Goal: Obtain resource: Download file/media

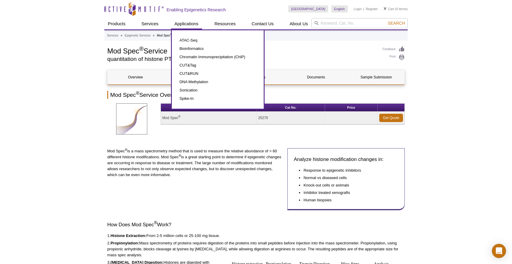
click at [191, 35] on div "ATAC-Seq Bioinformatics Chromatin Immunoprecipitation (ChIP) CUT&Tag CUT&RUN DN…" at bounding box center [218, 69] width 94 height 80
click at [189, 38] on link "ATAC-Seq" at bounding box center [218, 40] width 80 height 8
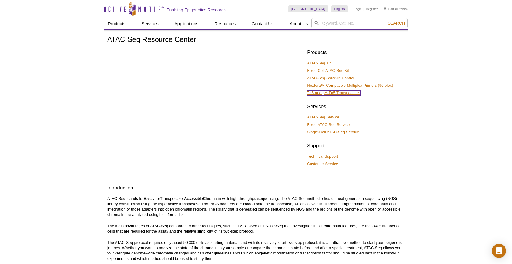
click at [349, 94] on link "Tn5 and pA-Tn5 Transposases" at bounding box center [334, 92] width 54 height 5
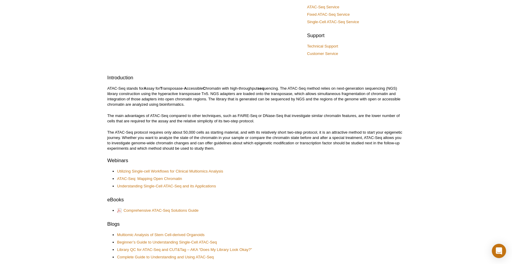
scroll to position [138, 0]
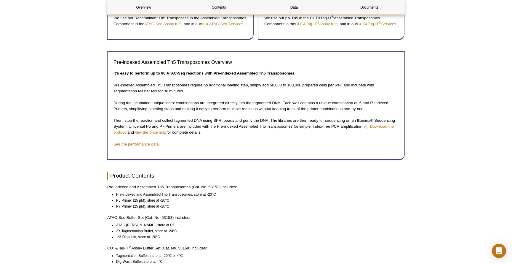
scroll to position [309, 0]
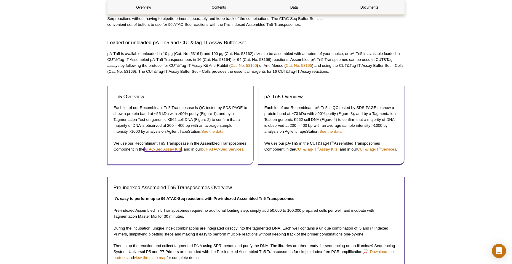
click at [179, 150] on link "ATAC-Seq Assay Kits" at bounding box center [162, 149] width 37 height 4
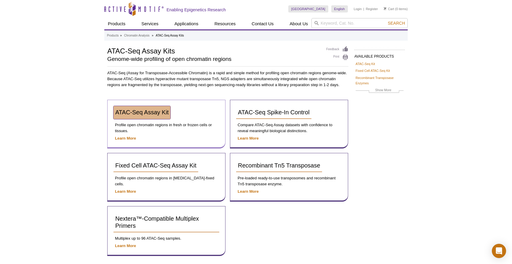
click at [139, 115] on span "ATAC-Seq Assay Kit" at bounding box center [141, 112] width 53 height 7
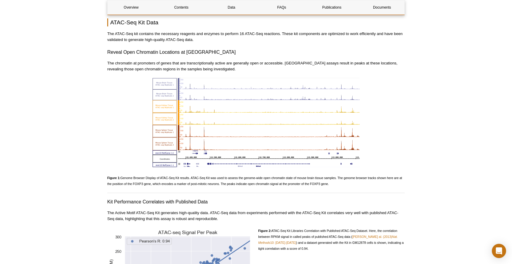
scroll to position [626, 0]
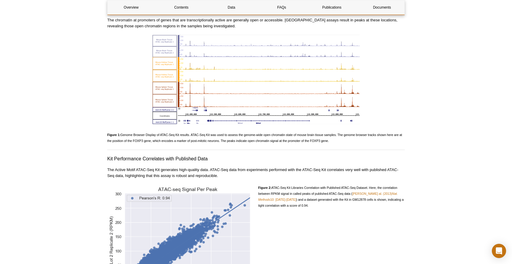
click at [323, 200] on p "Figure 2: ATAC-Seq Kit Libraries Correlation with Published ATAC-Seq Dataset. H…" at bounding box center [332, 196] width 147 height 24
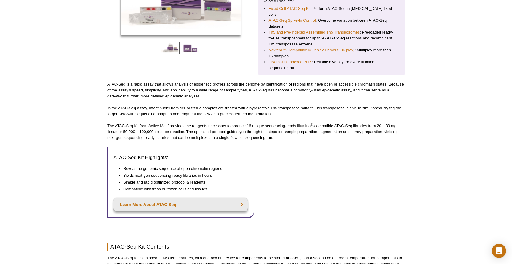
scroll to position [0, 0]
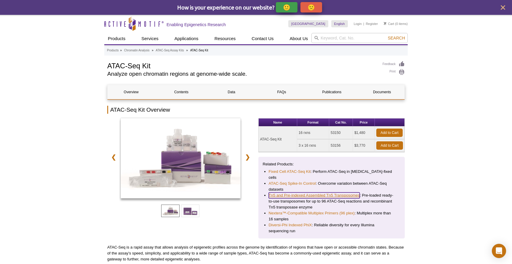
click at [314, 192] on link "Tn5 and Pre-indexed Assembled Tn5 Transposomes" at bounding box center [314, 195] width 91 height 6
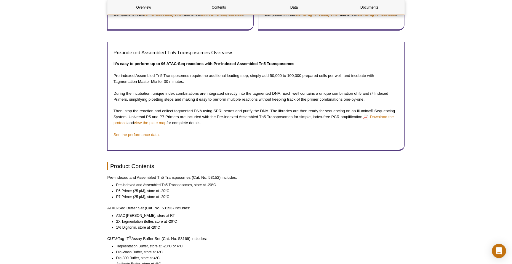
scroll to position [449, 0]
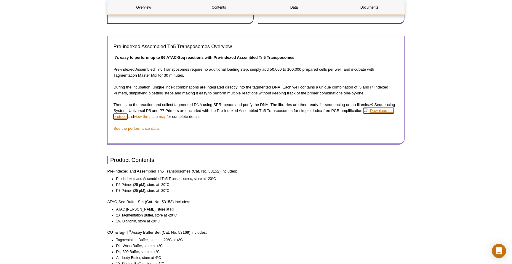
click at [126, 119] on link "Download the protocol" at bounding box center [254, 114] width 280 height 12
